Goal: Information Seeking & Learning: Learn about a topic

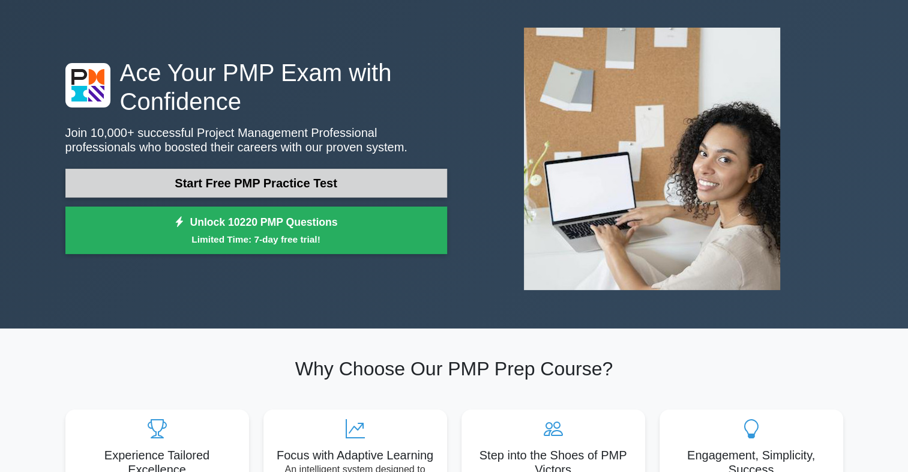
click at [334, 180] on link "Start Free PMP Practice Test" at bounding box center [256, 183] width 382 height 29
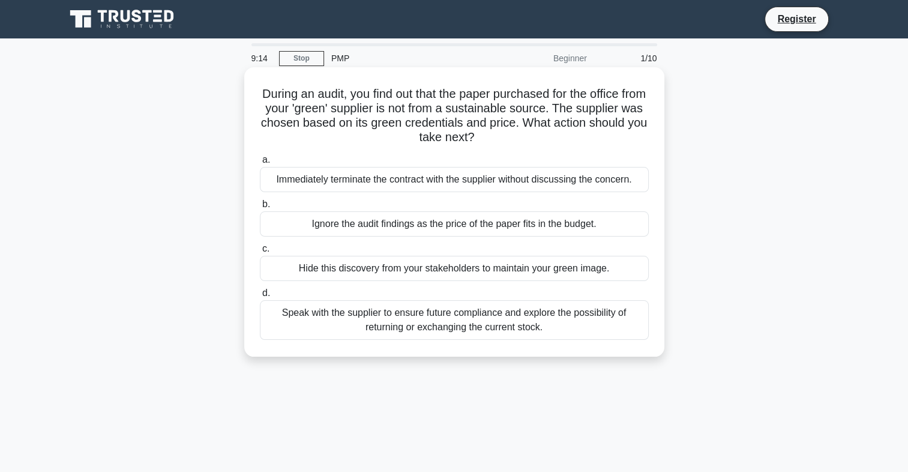
click at [396, 323] on div "Speak with the supplier to ensure future compliance and explore the possibility…" at bounding box center [454, 320] width 389 height 40
click at [260, 297] on input "d. Speak with the supplier to ensure future compliance and explore the possibil…" at bounding box center [260, 293] width 0 height 8
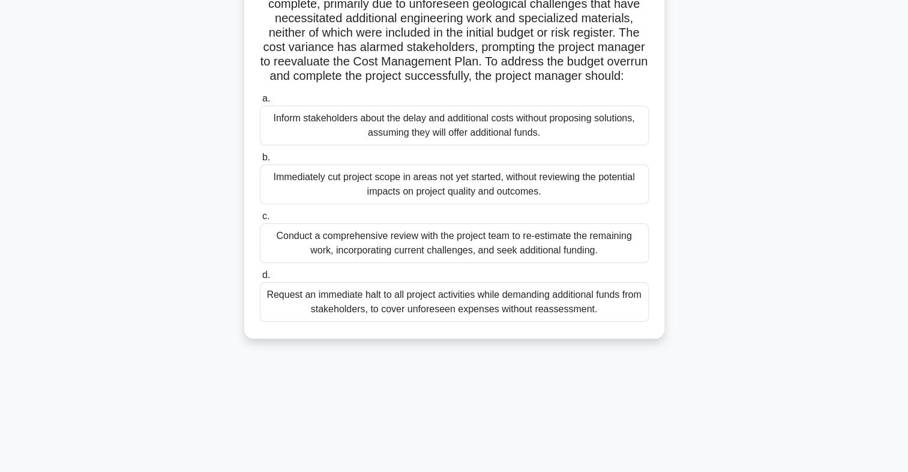
scroll to position [177, 0]
click at [485, 262] on div "Conduct a comprehensive review with the project team to re-estimate the remaini…" at bounding box center [454, 243] width 389 height 40
click at [260, 220] on input "c. Conduct a comprehensive review with the project team to re-estimate the rema…" at bounding box center [260, 217] width 0 height 8
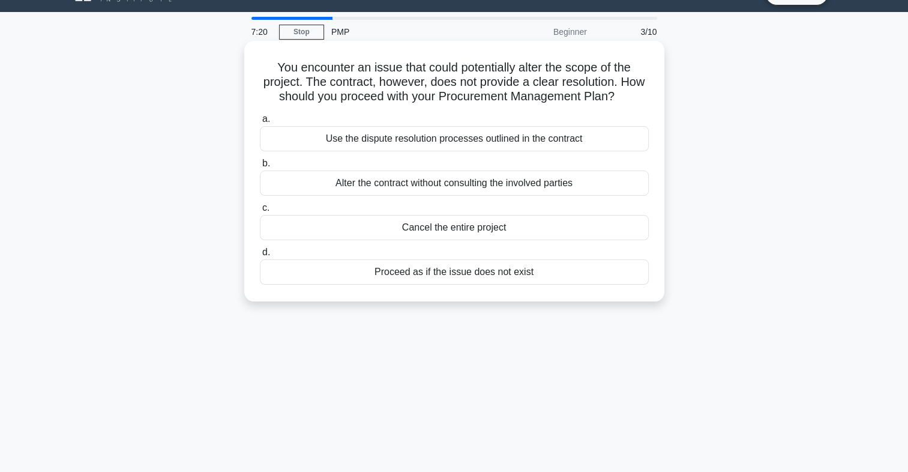
scroll to position [0, 0]
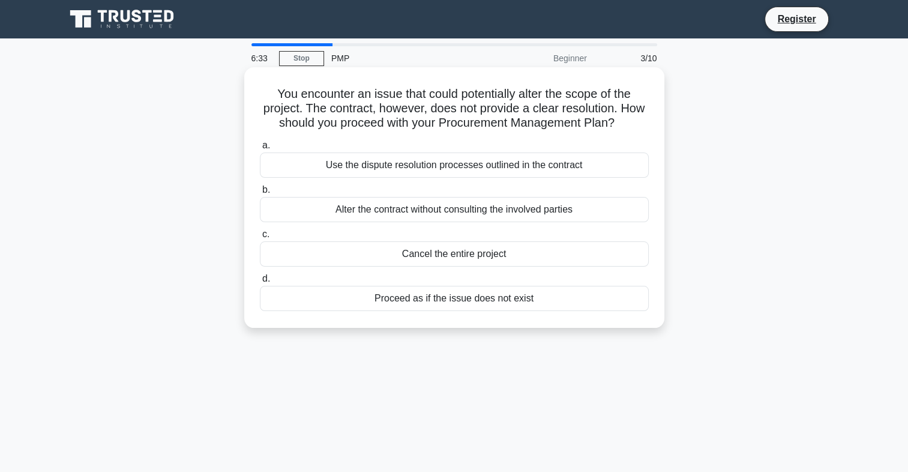
click at [524, 167] on div "Use the dispute resolution processes outlined in the contract" at bounding box center [454, 165] width 389 height 25
click at [260, 150] on input "a. Use the dispute resolution processes outlined in the contract" at bounding box center [260, 146] width 0 height 8
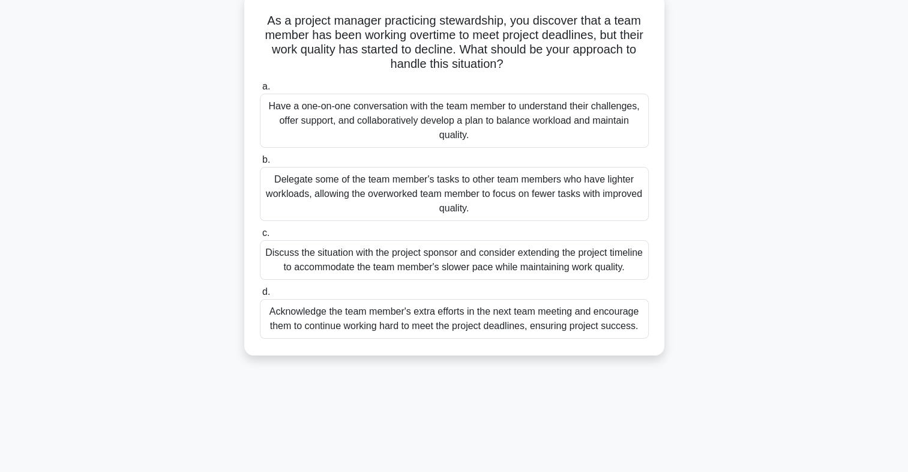
scroll to position [72, 0]
click at [546, 113] on div "Have a one-on-one conversation with the team member to understand their challen…" at bounding box center [454, 122] width 389 height 54
click at [260, 92] on input "a. Have a one-on-one conversation with the team member to understand their chal…" at bounding box center [260, 88] width 0 height 8
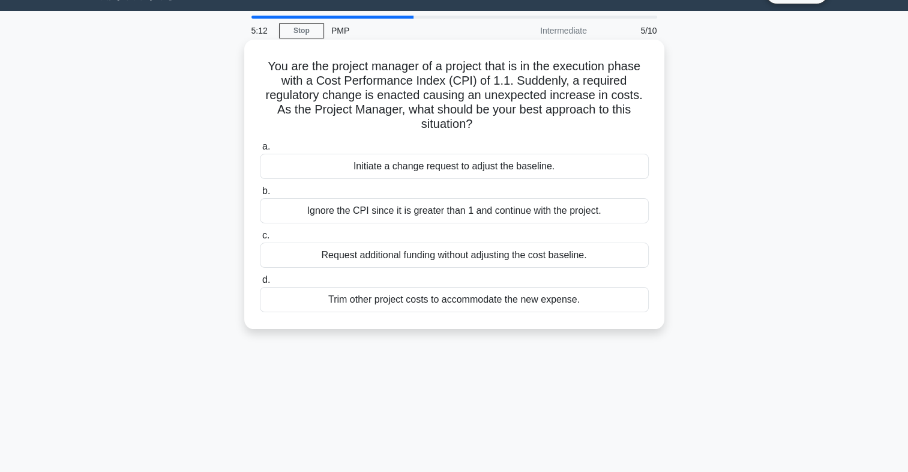
scroll to position [0, 0]
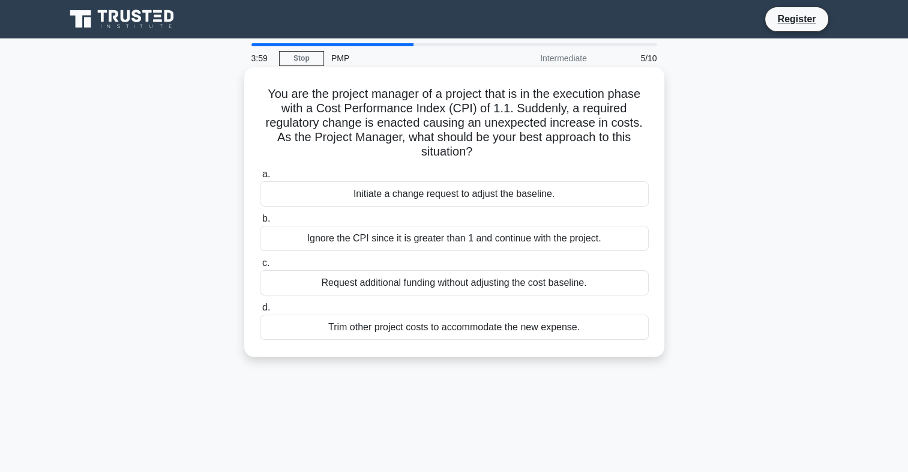
click at [494, 195] on div "Initiate a change request to adjust the baseline." at bounding box center [454, 193] width 389 height 25
click at [260, 178] on input "a. Initiate a change request to adjust the baseline." at bounding box center [260, 175] width 0 height 8
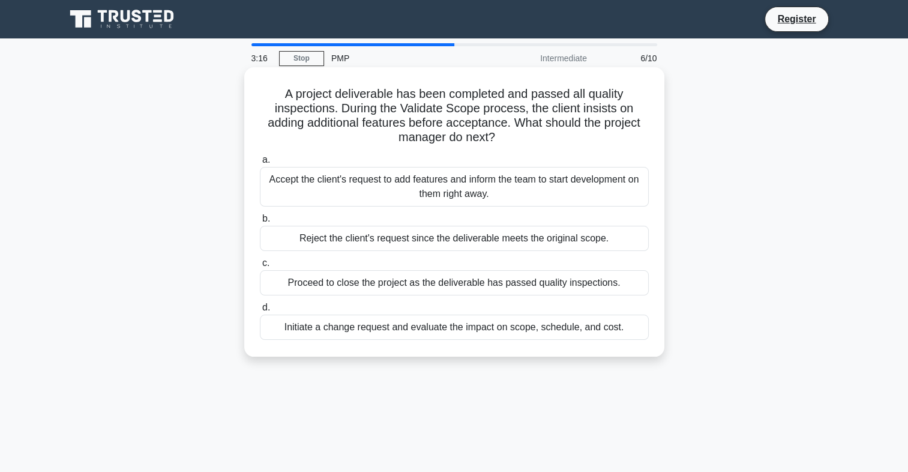
click at [514, 325] on div "Initiate a change request and evaluate the impact on scope, schedule, and cost." at bounding box center [454, 327] width 389 height 25
click at [260, 312] on input "d. Initiate a change request and evaluate the impact on scope, schedule, and co…" at bounding box center [260, 308] width 0 height 8
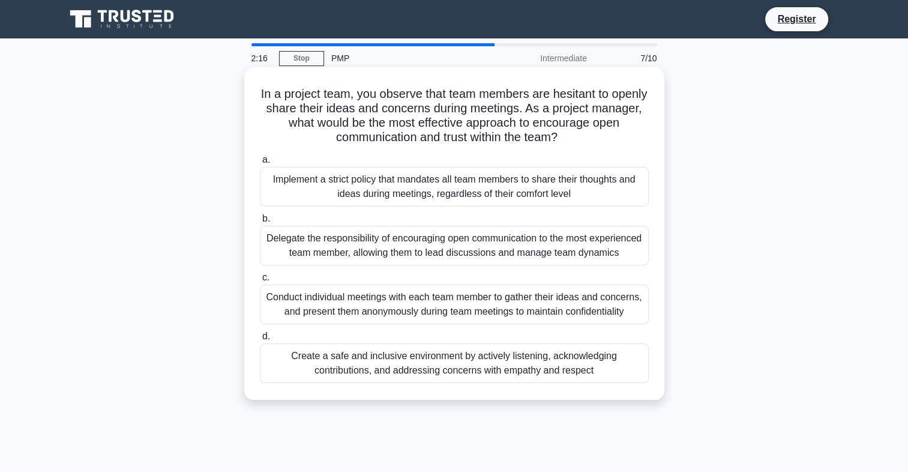
click at [536, 378] on div "Create a safe and inclusive environment by actively listening, acknowledging co…" at bounding box center [454, 363] width 389 height 40
click at [260, 340] on input "d. Create a safe and inclusive environment by actively listening, acknowledging…" at bounding box center [260, 337] width 0 height 8
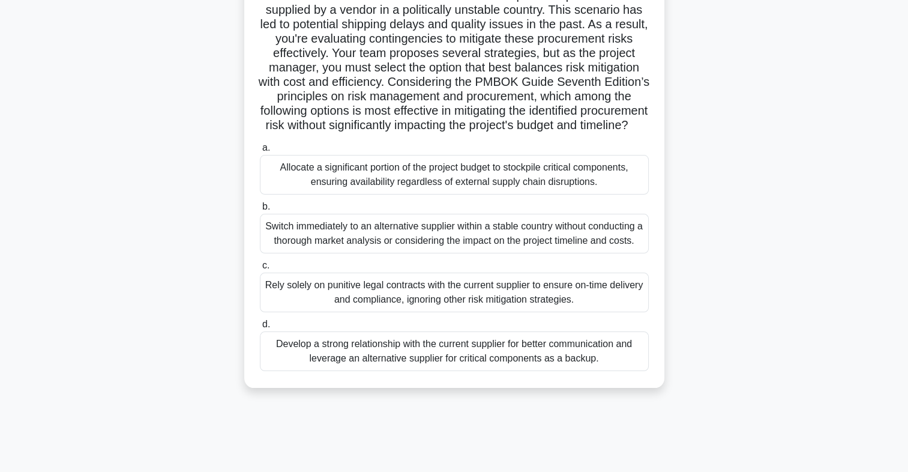
scroll to position [177, 0]
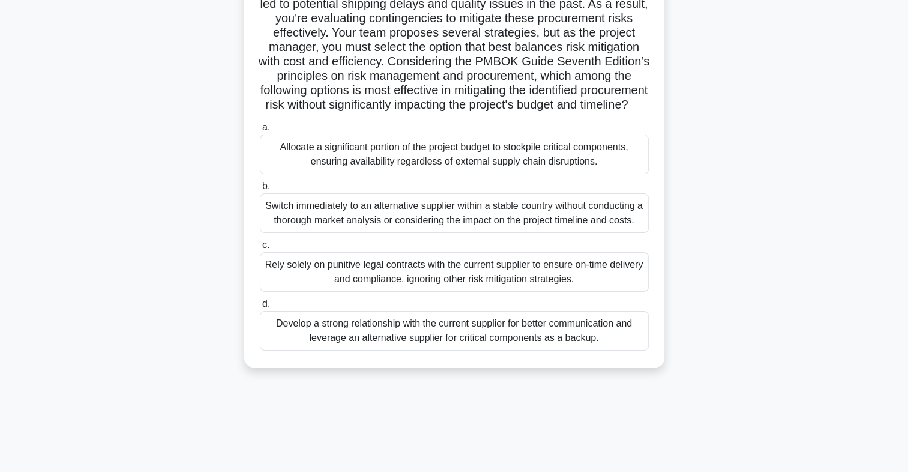
click at [474, 351] on div "Develop a strong relationship with the current supplier for better communicatio…" at bounding box center [454, 331] width 389 height 40
click at [260, 308] on input "d. Develop a strong relationship with the current supplier for better communica…" at bounding box center [260, 304] width 0 height 8
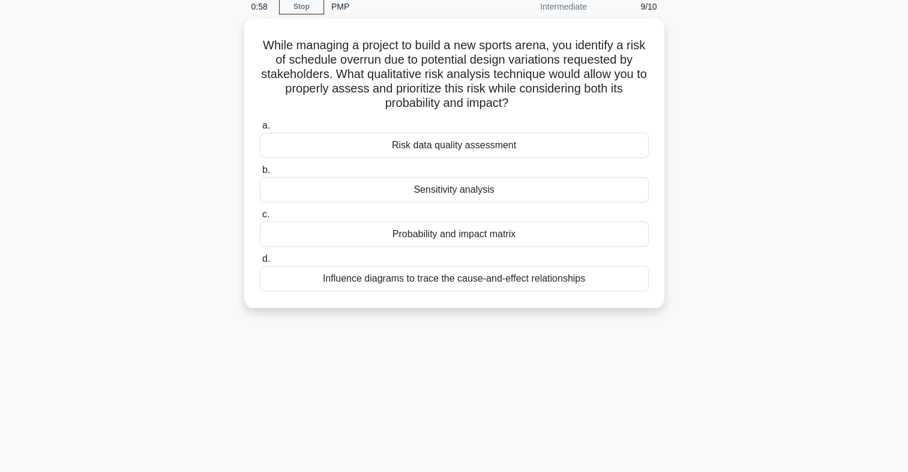
scroll to position [0, 0]
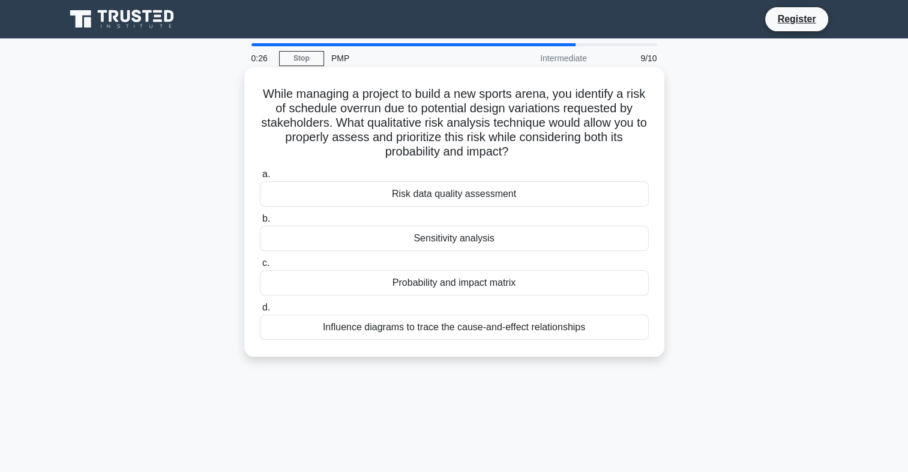
click at [506, 287] on div "Probability and impact matrix" at bounding box center [454, 282] width 389 height 25
click at [260, 267] on input "c. Probability and impact matrix" at bounding box center [260, 263] width 0 height 8
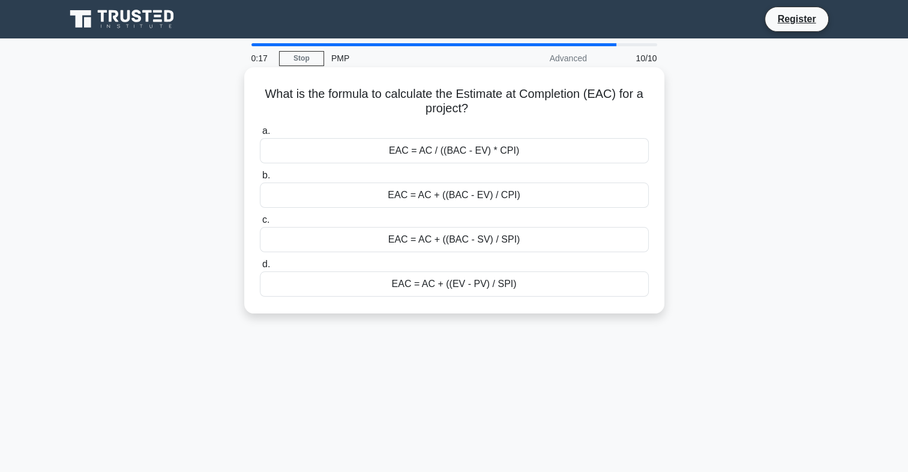
click at [458, 199] on div "EAC = AC + ((BAC - EV) / CPI)" at bounding box center [454, 195] width 389 height 25
click at [260, 180] on input "b. EAC = AC + ((BAC - EV) / CPI)" at bounding box center [260, 176] width 0 height 8
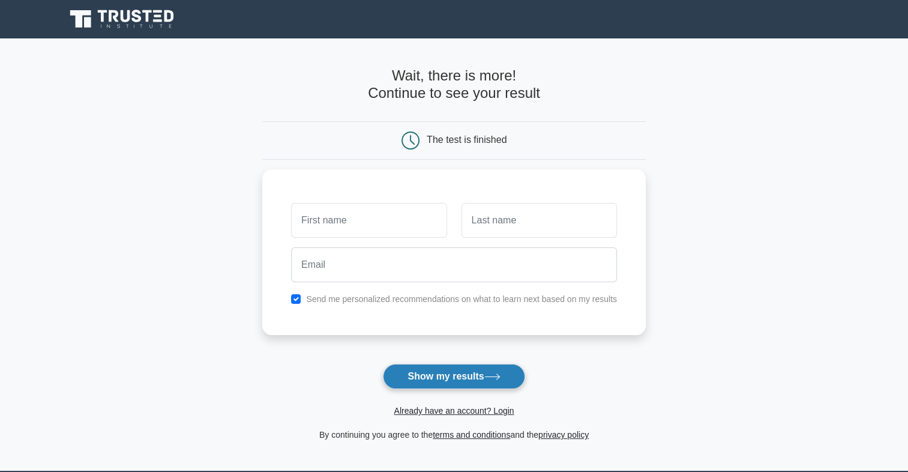
click at [435, 376] on button "Show my results" at bounding box center [454, 376] width 142 height 25
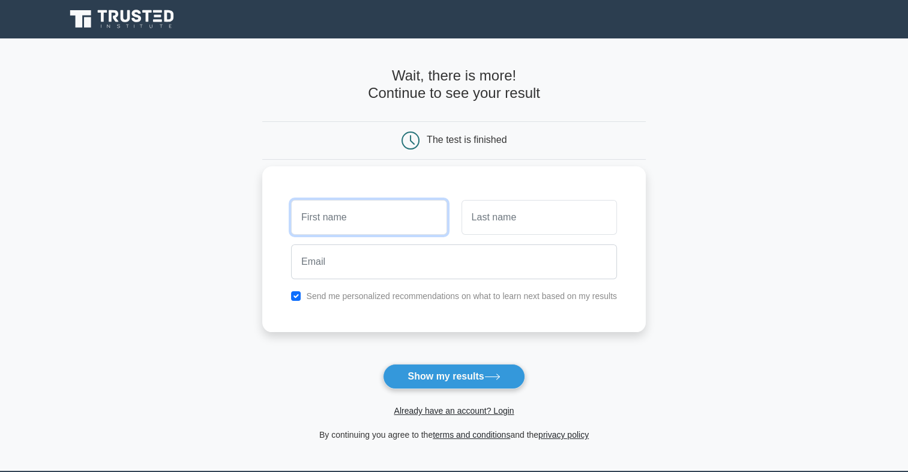
click at [364, 213] on input "text" at bounding box center [369, 217] width 156 height 35
click at [365, 232] on input "text" at bounding box center [369, 217] width 156 height 35
type input "hiro"
click at [545, 219] on input "text" at bounding box center [540, 217] width 156 height 35
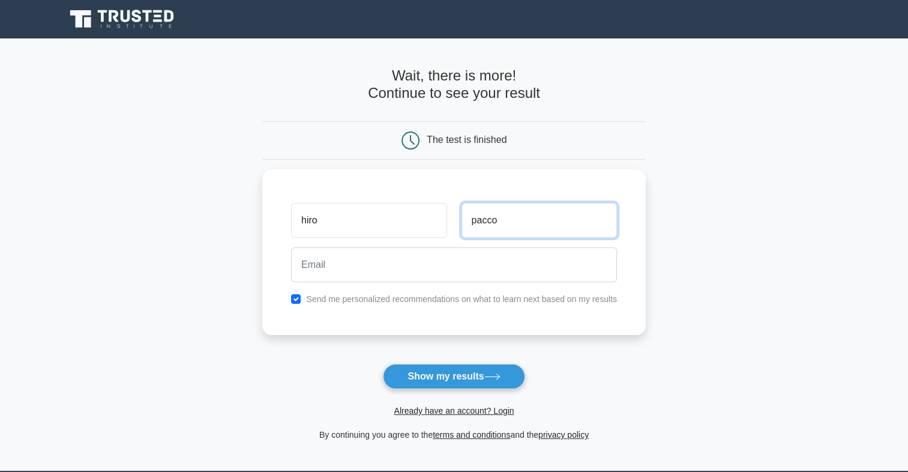
type input "pacco"
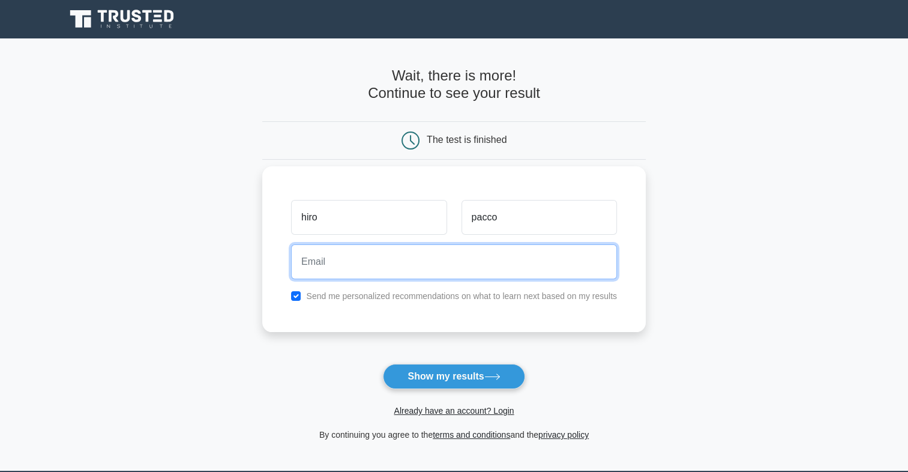
click at [361, 268] on input "email" at bounding box center [454, 261] width 326 height 35
paste input "ricada7734@amcret.com"
type input "ricada7734@amcret.com"
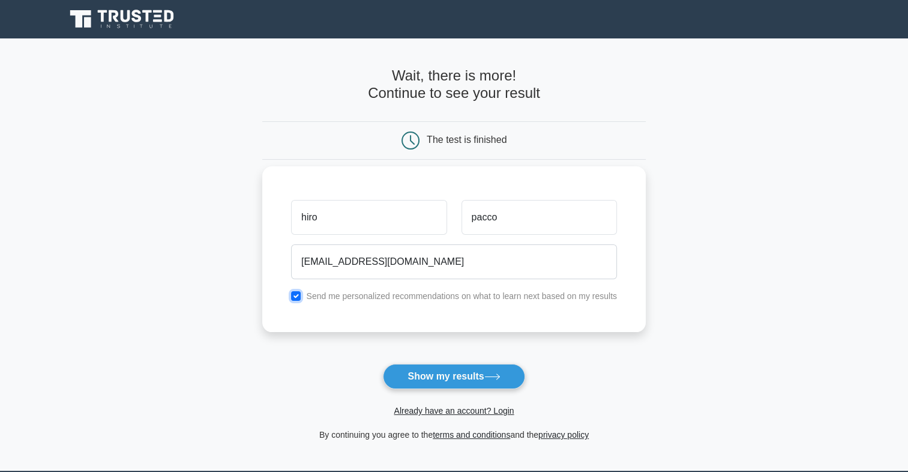
click at [297, 297] on input "checkbox" at bounding box center [296, 296] width 10 height 10
checkbox input "false"
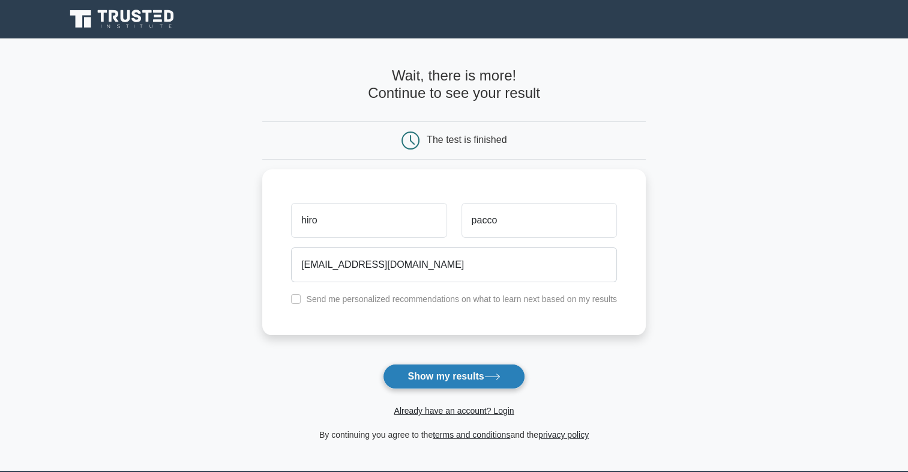
click at [449, 370] on button "Show my results" at bounding box center [454, 376] width 142 height 25
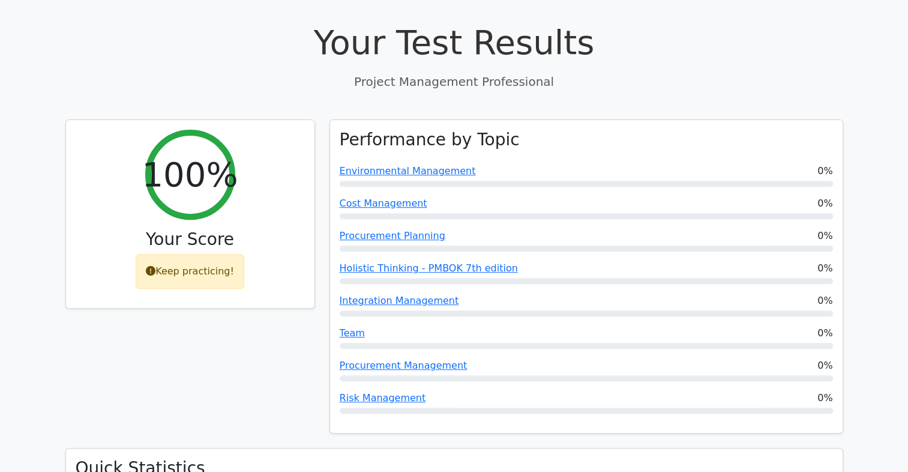
scroll to position [422, 0]
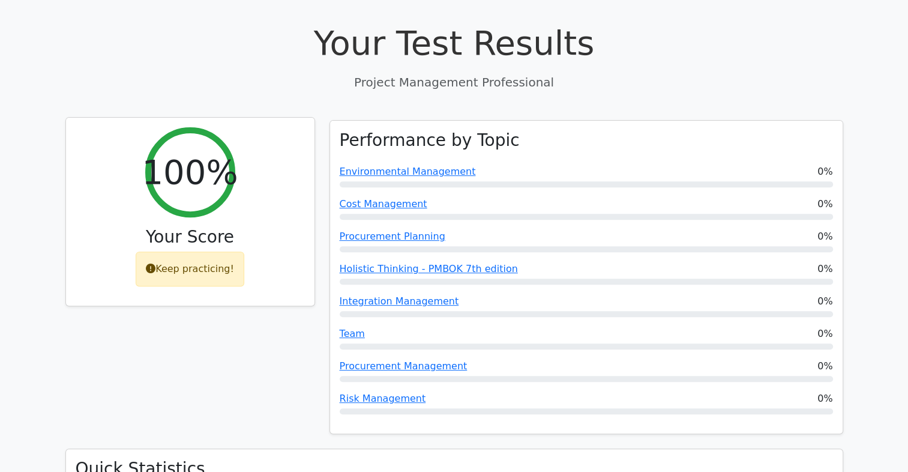
click at [151, 264] on icon at bounding box center [151, 269] width 10 height 10
click at [154, 264] on icon at bounding box center [151, 269] width 10 height 10
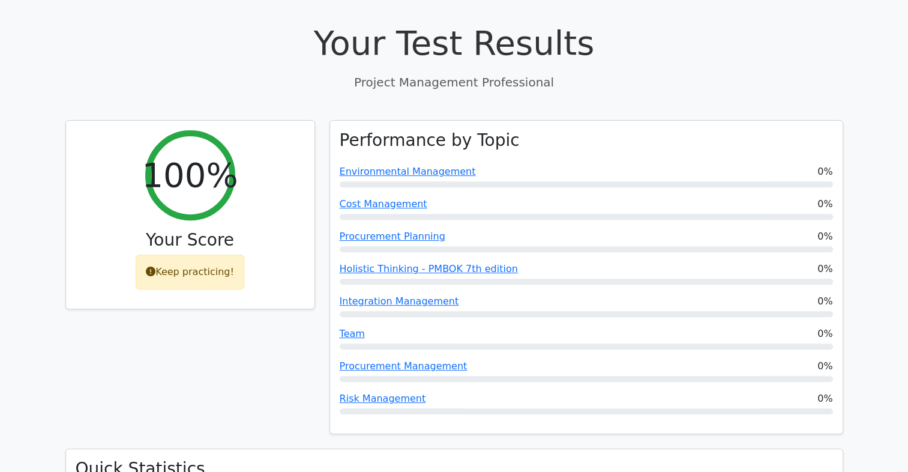
click at [206, 294] on div "100% Your Score Keep practicing!" at bounding box center [190, 284] width 264 height 329
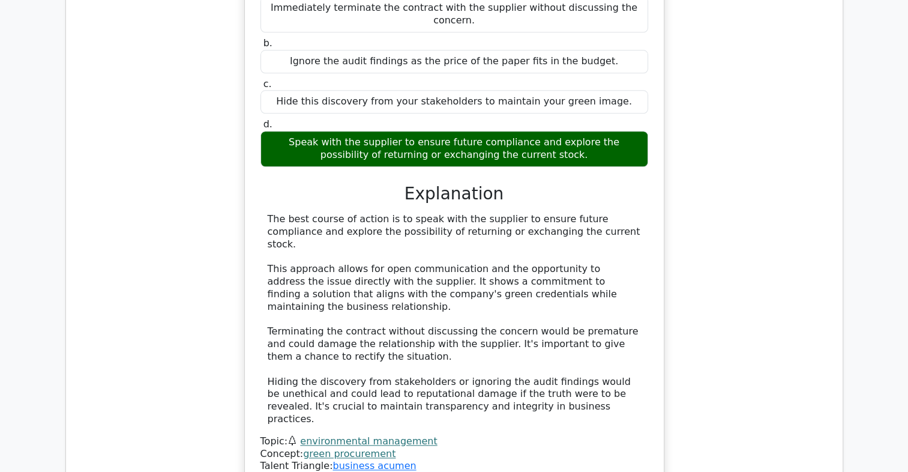
scroll to position [1180, 0]
